Goal: Transaction & Acquisition: Subscribe to service/newsletter

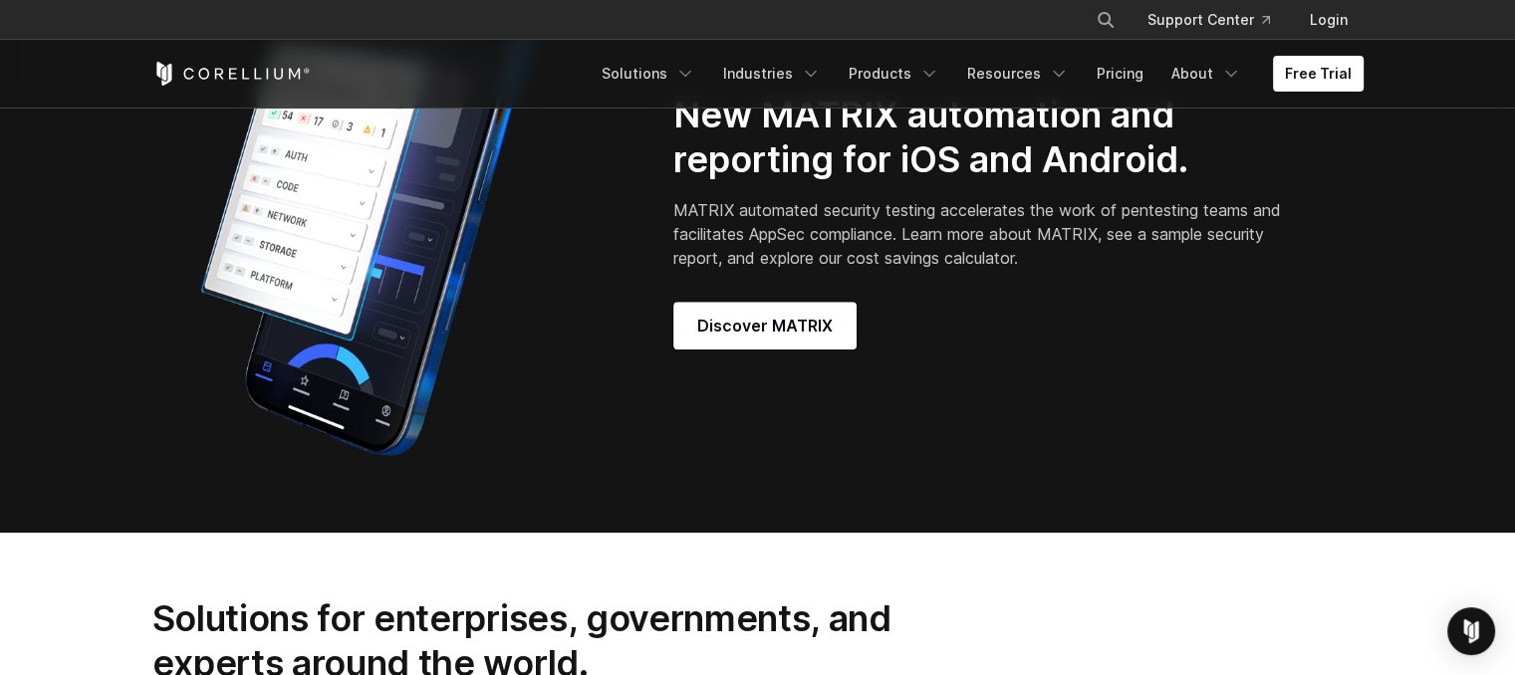
scroll to position [1682, 0]
click at [753, 330] on span "Discover MATRIX" at bounding box center [764, 326] width 135 height 24
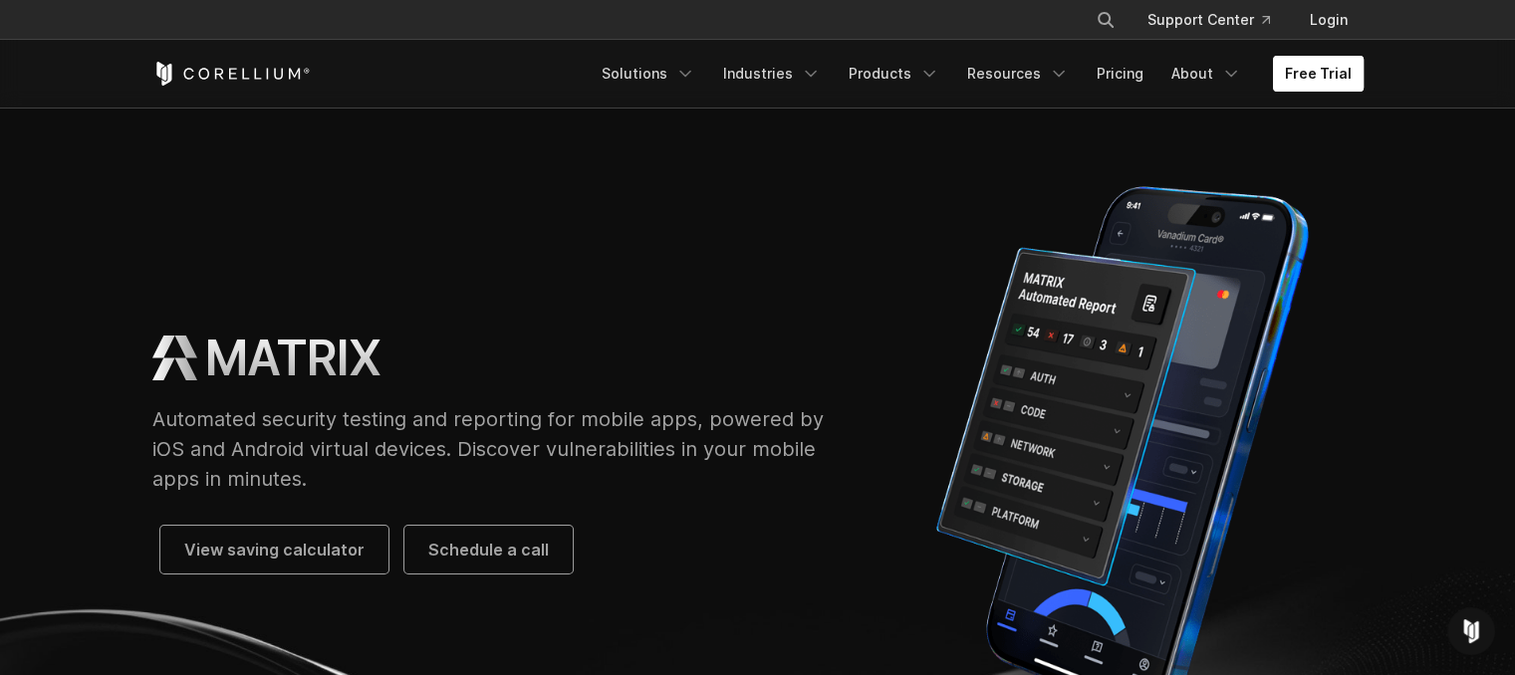
click at [1329, 89] on link "Free Trial" at bounding box center [1318, 74] width 91 height 36
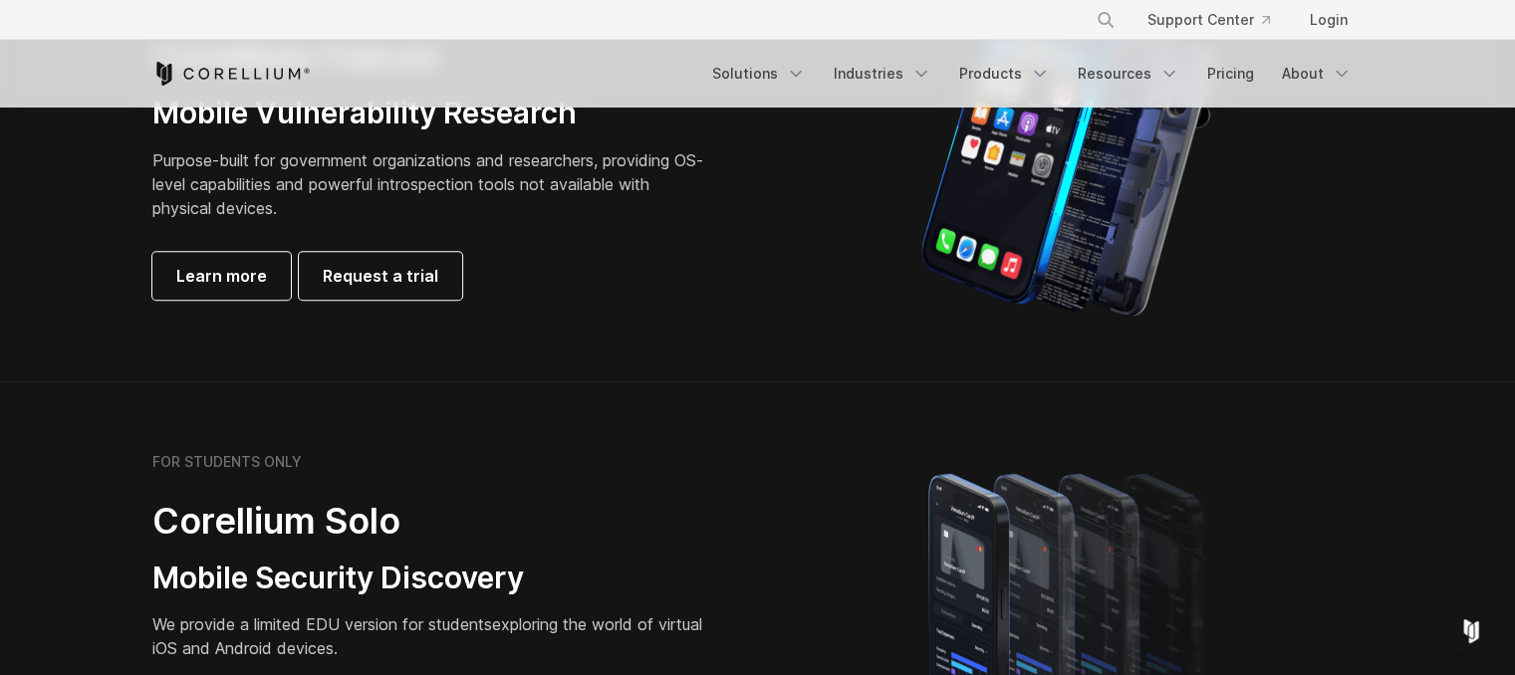
scroll to position [961, 0]
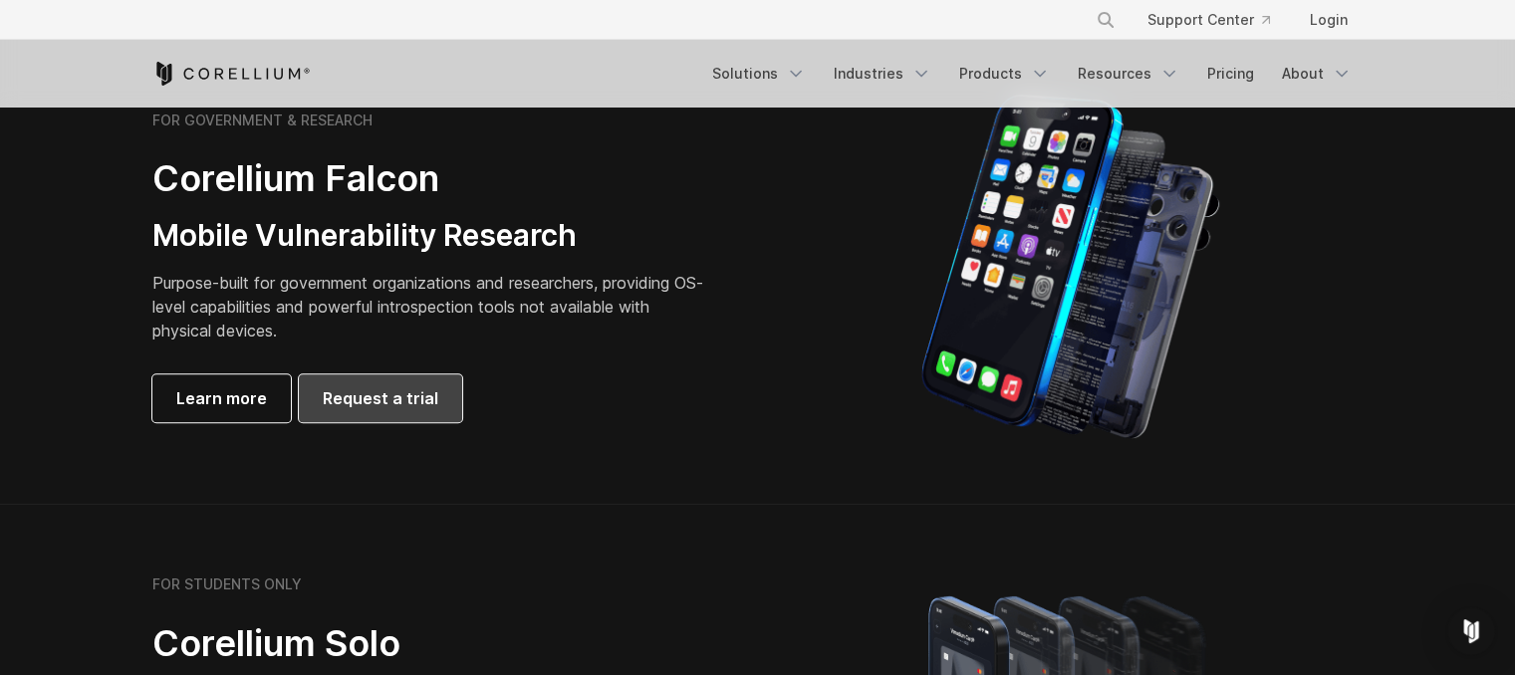
click at [364, 392] on span "Request a trial" at bounding box center [381, 399] width 116 height 24
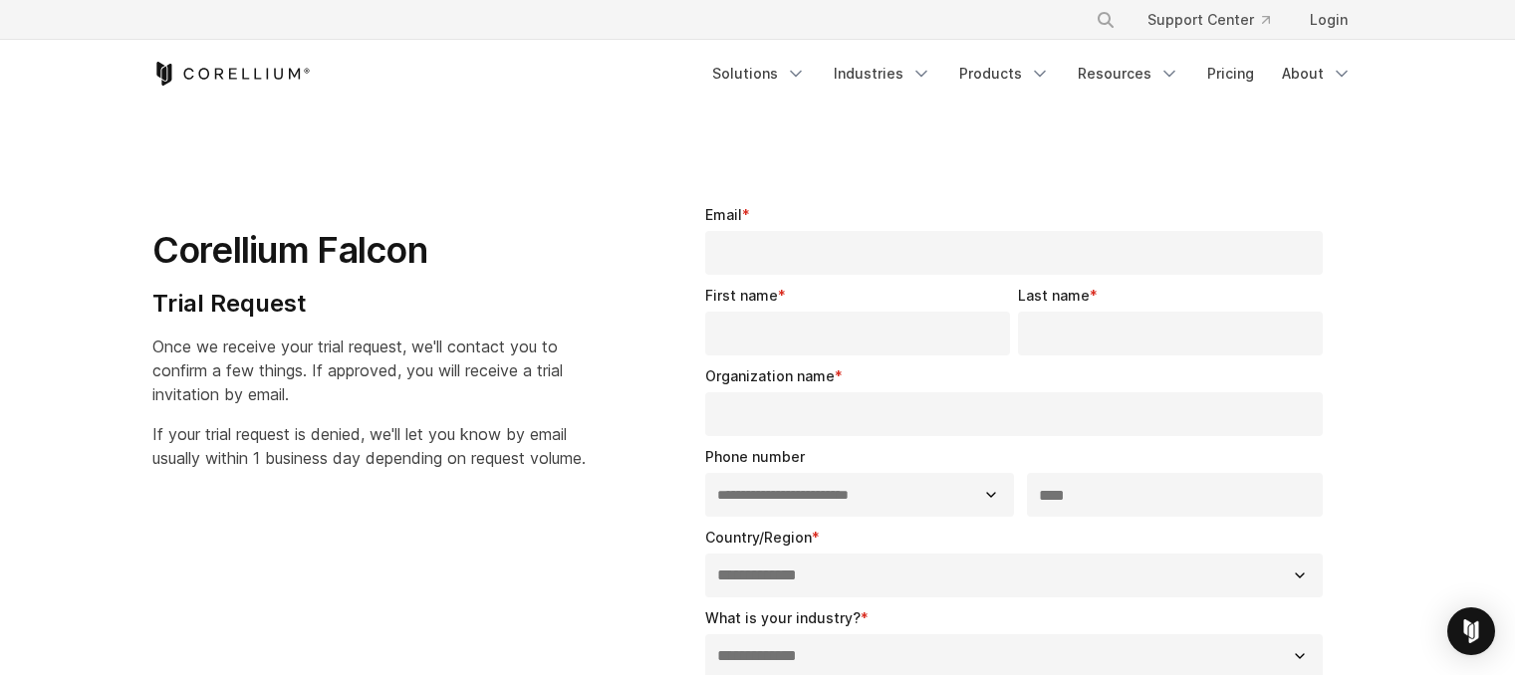
select select "**"
